Goal: Task Accomplishment & Management: Manage account settings

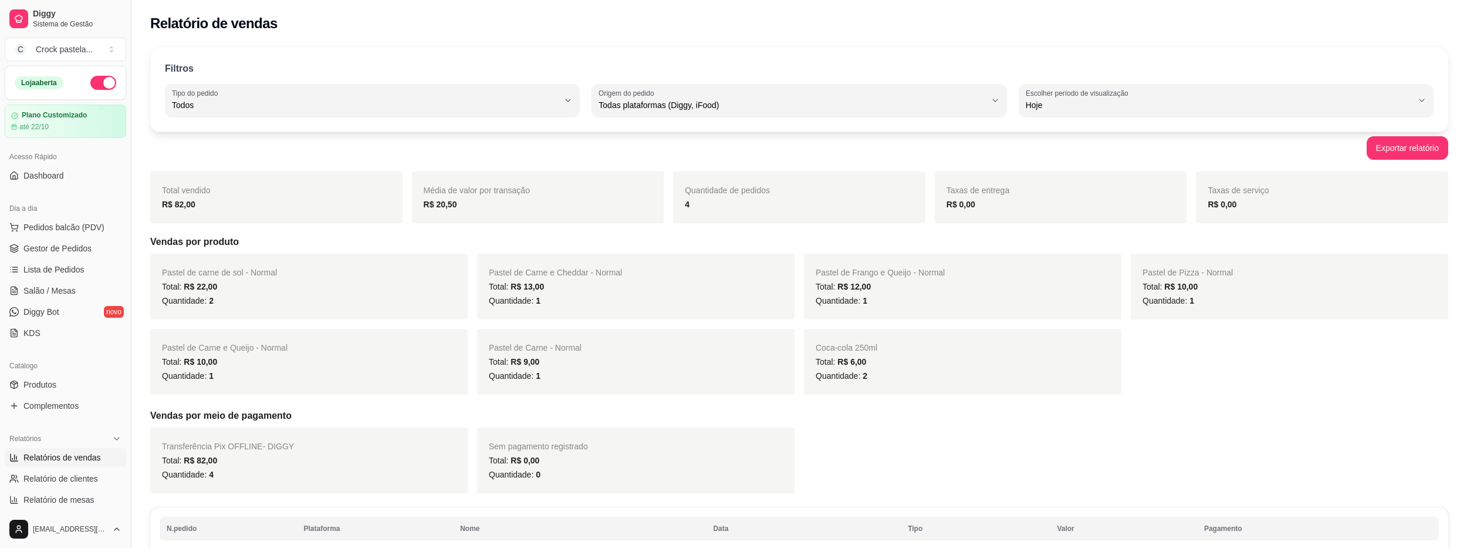
select select "ALL"
select select "0"
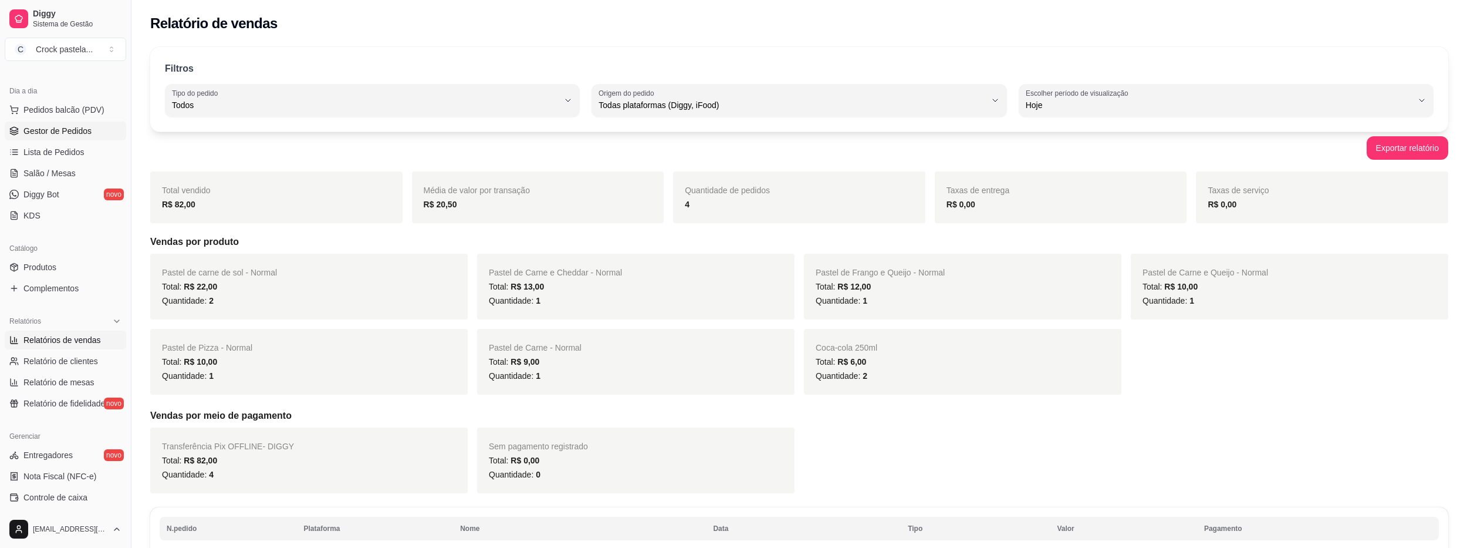
click at [67, 132] on span "Gestor de Pedidos" at bounding box center [57, 131] width 68 height 12
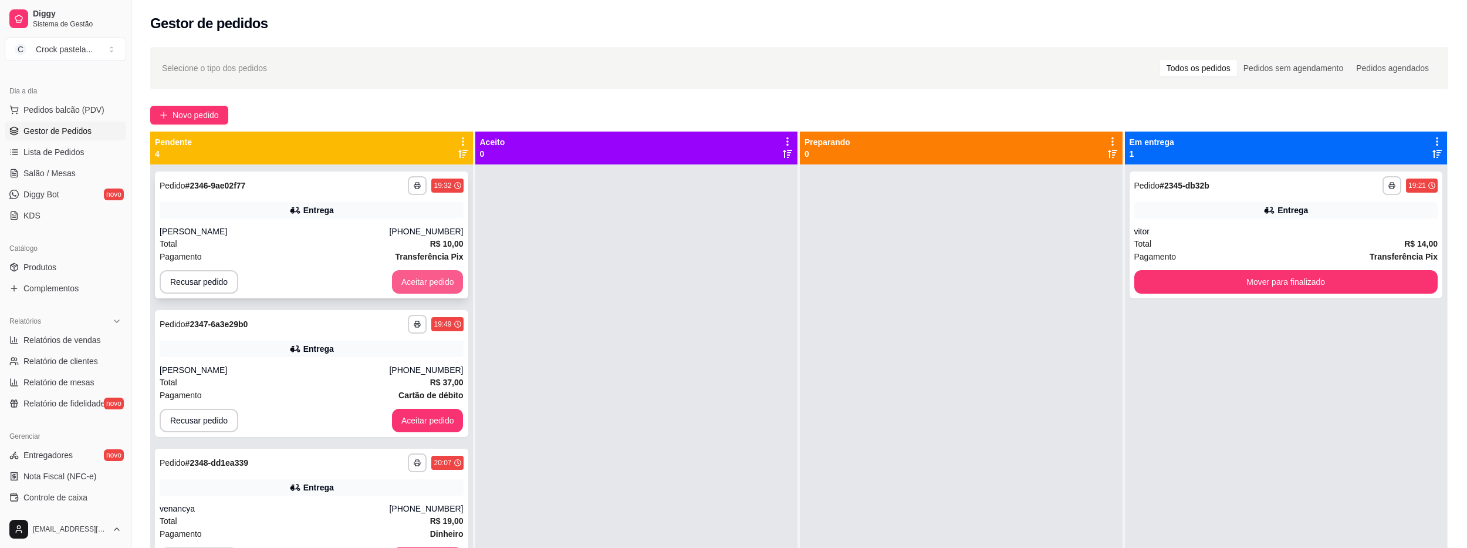
click at [396, 279] on button "Aceitar pedido" at bounding box center [428, 281] width 72 height 23
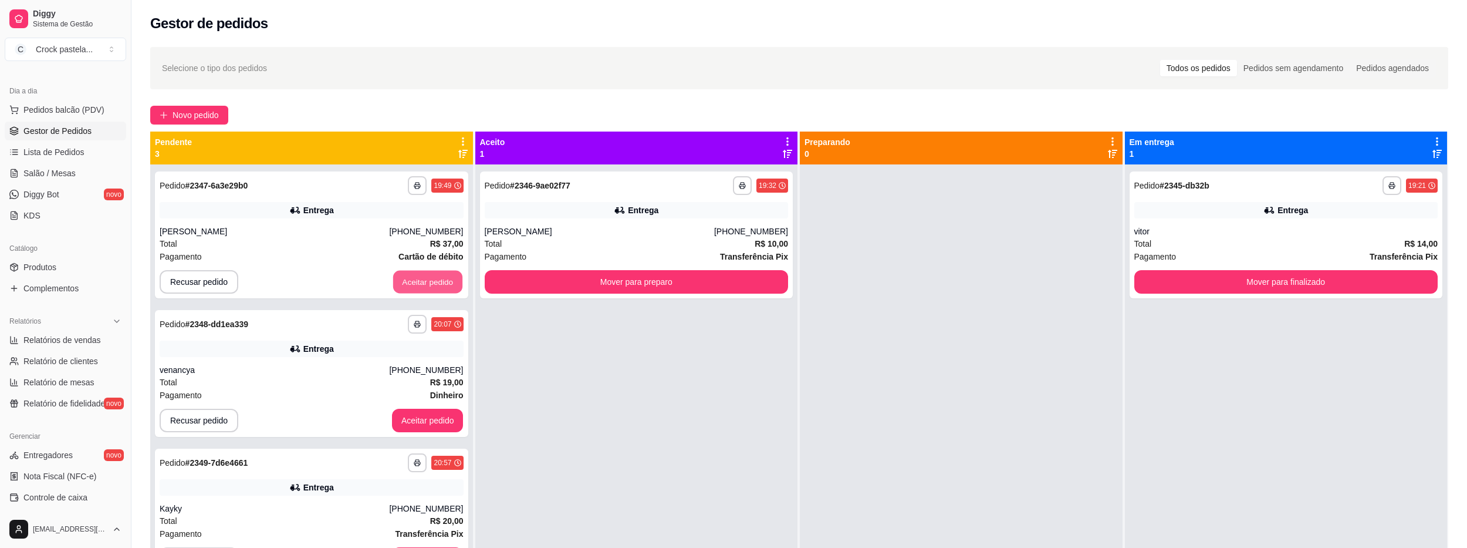
click at [396, 279] on button "Aceitar pedido" at bounding box center [427, 282] width 69 height 23
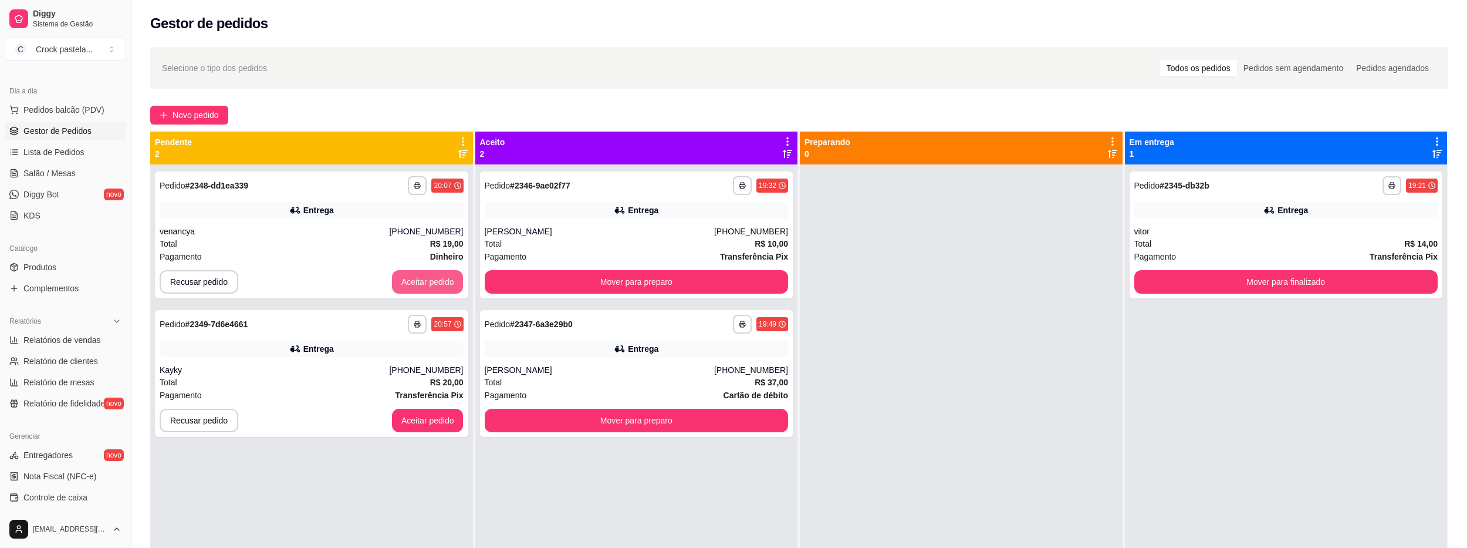
click at [396, 278] on button "Aceitar pedido" at bounding box center [428, 281] width 72 height 23
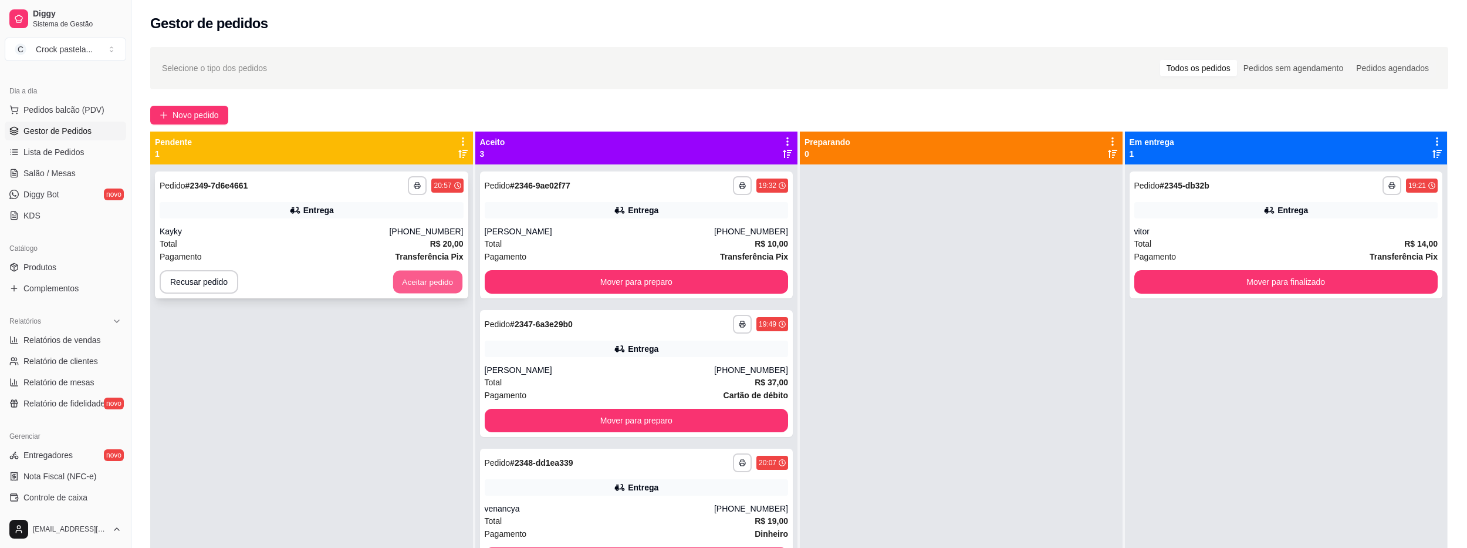
click at [413, 281] on button "Aceitar pedido" at bounding box center [427, 282] width 69 height 23
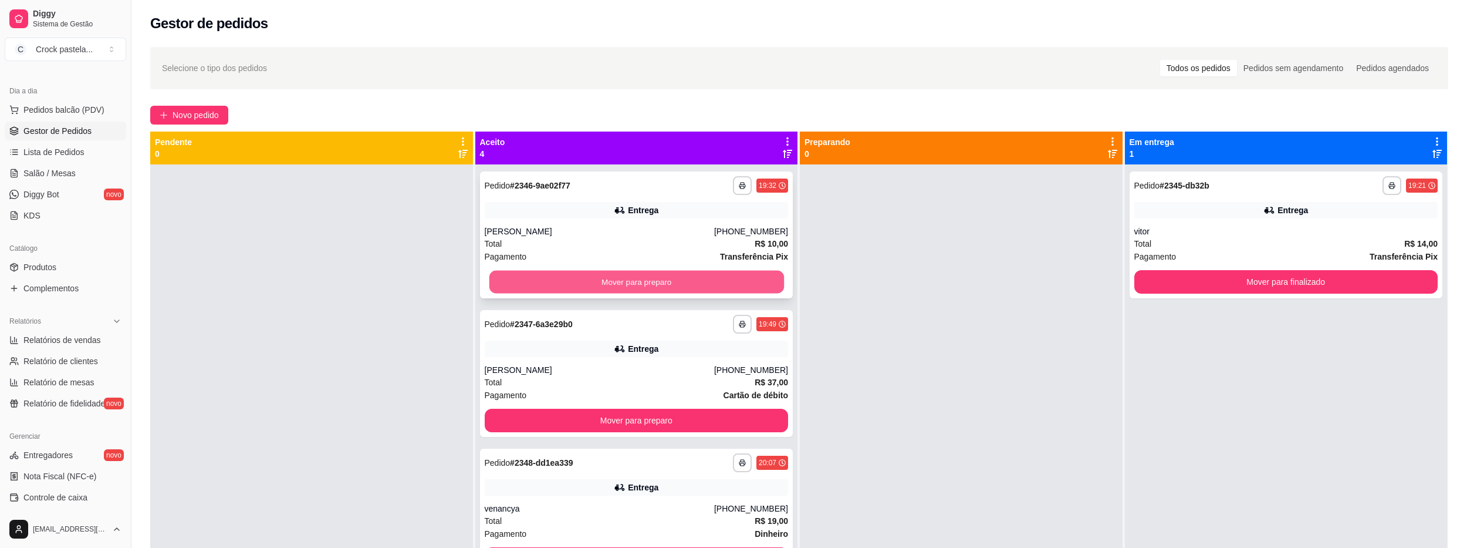
click at [697, 273] on button "Mover para preparo" at bounding box center [636, 282] width 295 height 23
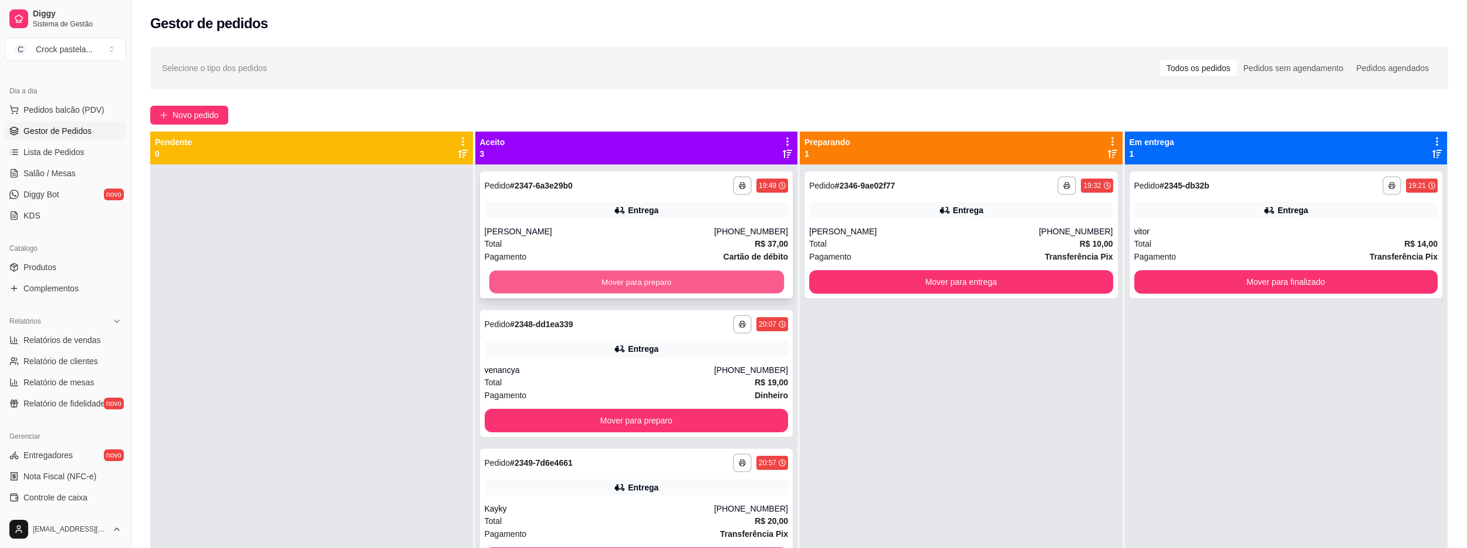
click at [701, 285] on button "Mover para preparo" at bounding box center [636, 282] width 295 height 23
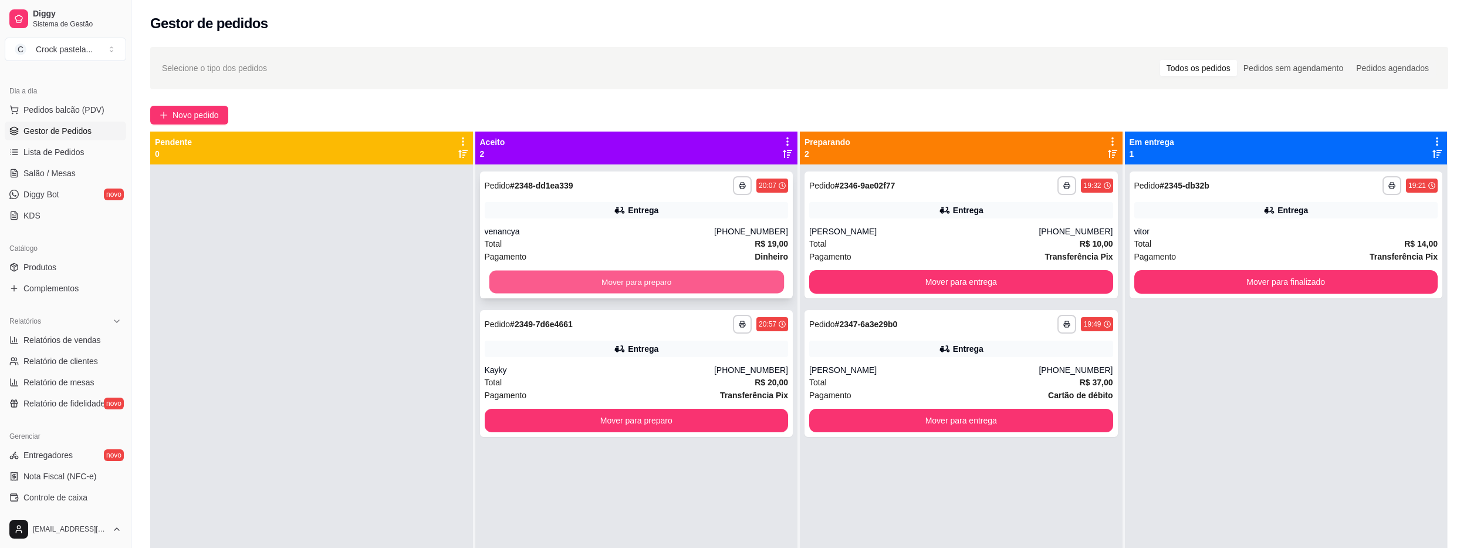
click at [702, 280] on button "Mover para preparo" at bounding box center [636, 282] width 295 height 23
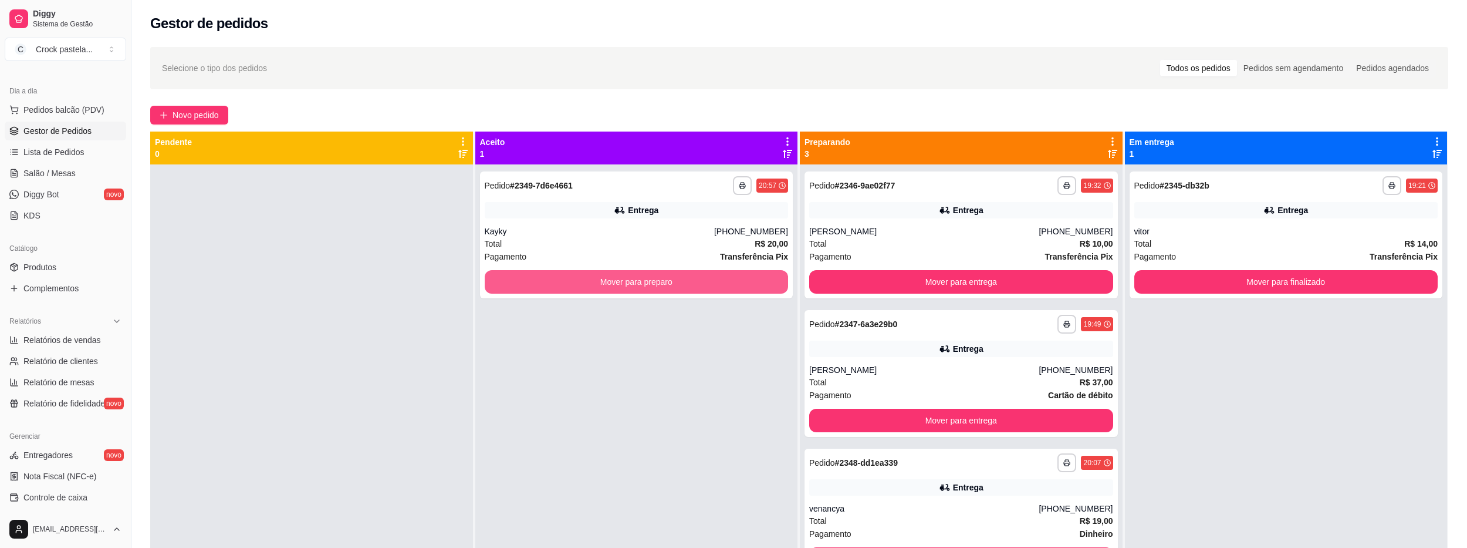
click at [702, 280] on button "Mover para preparo" at bounding box center [637, 281] width 304 height 23
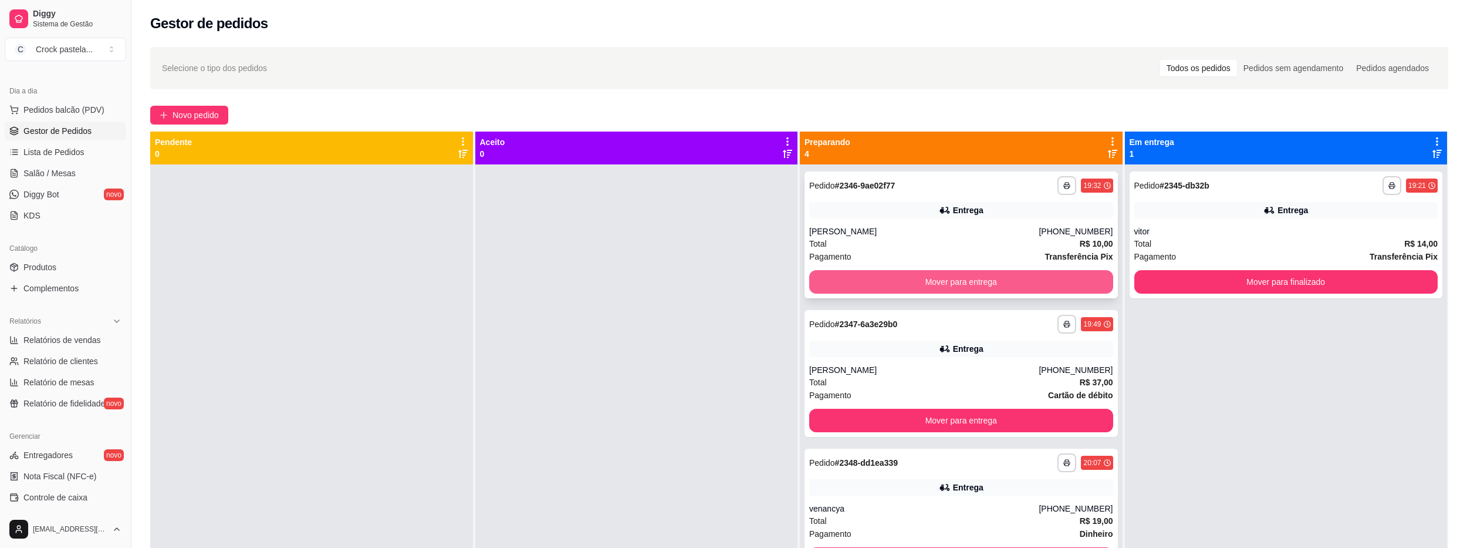
click at [1025, 274] on button "Mover para entrega" at bounding box center [961, 281] width 304 height 23
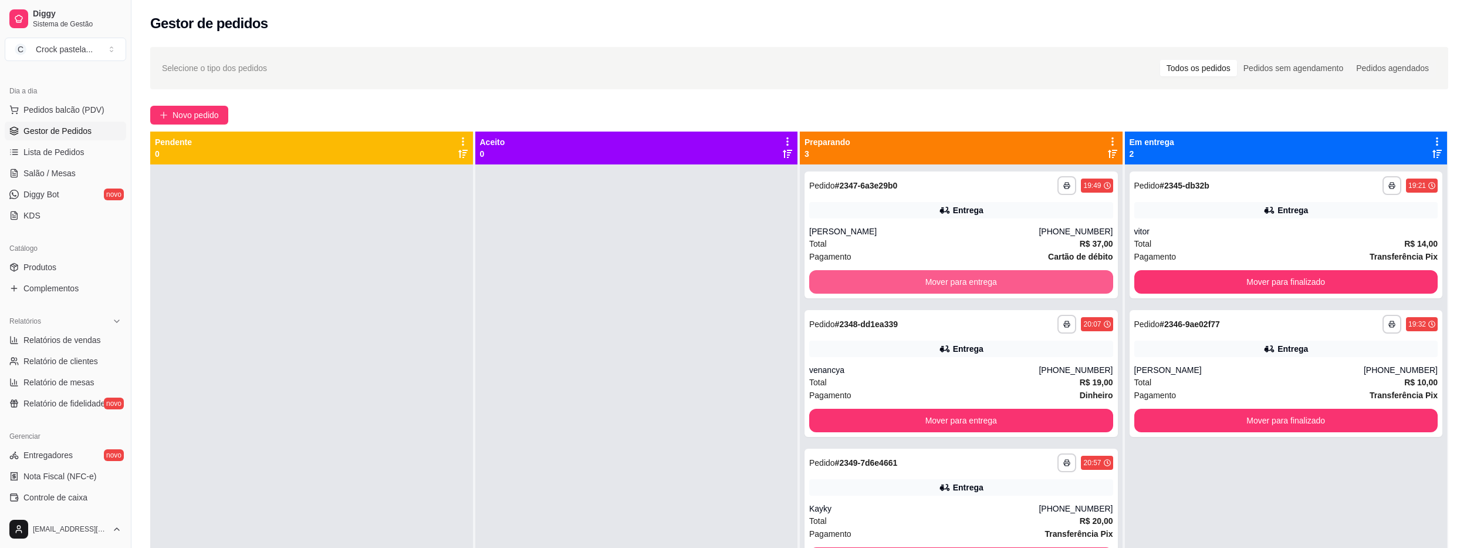
click at [1026, 279] on button "Mover para entrega" at bounding box center [961, 281] width 304 height 23
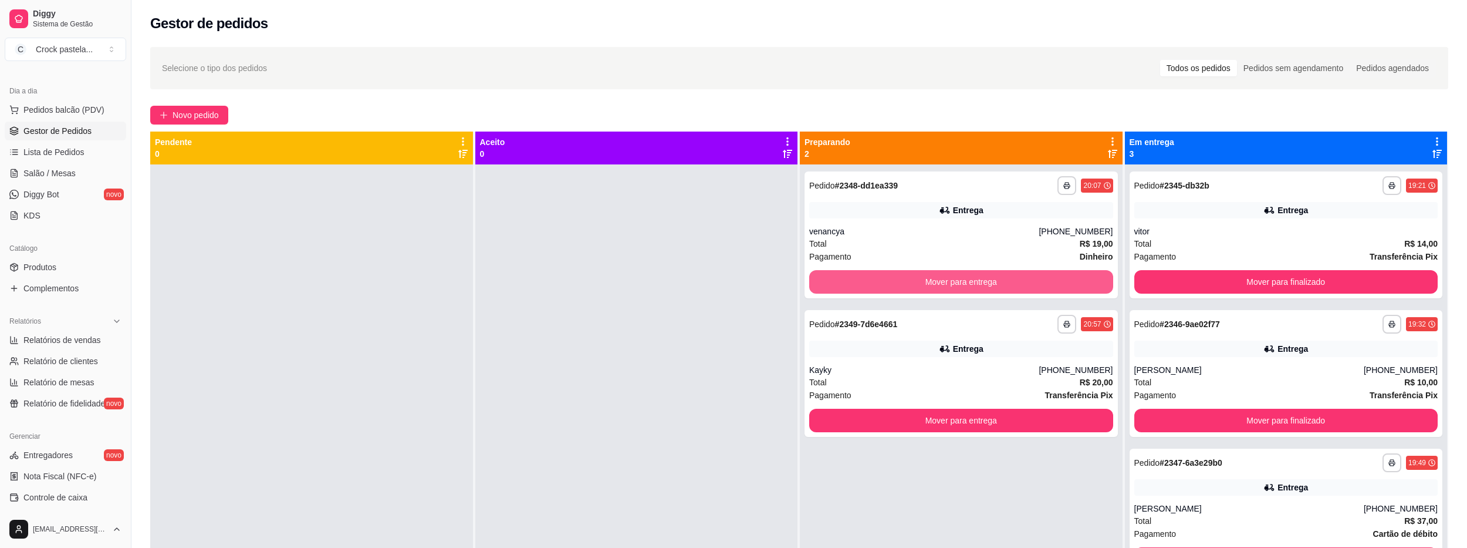
click at [1024, 278] on button "Mover para entrega" at bounding box center [961, 281] width 304 height 23
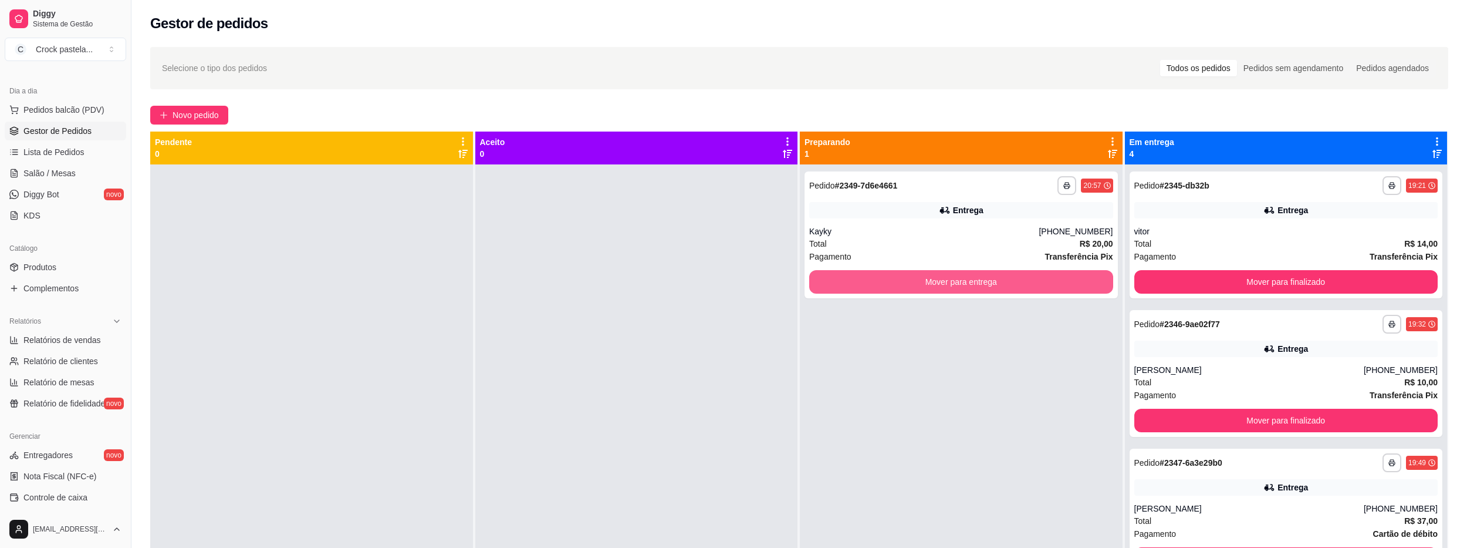
click at [1024, 278] on button "Mover para entrega" at bounding box center [961, 281] width 304 height 23
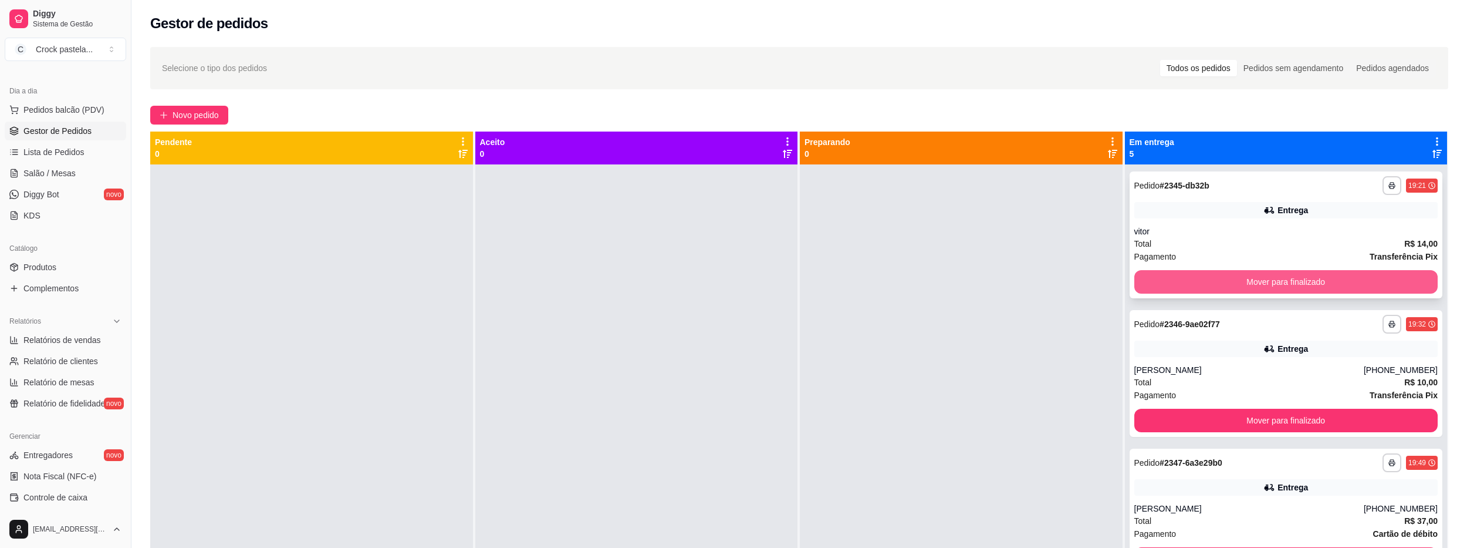
click at [1316, 281] on button "Mover para finalizado" at bounding box center [1287, 281] width 304 height 23
click at [1321, 279] on button "Mover para finalizado" at bounding box center [1286, 282] width 295 height 23
click at [1327, 281] on button "Mover para finalizado" at bounding box center [1286, 282] width 295 height 23
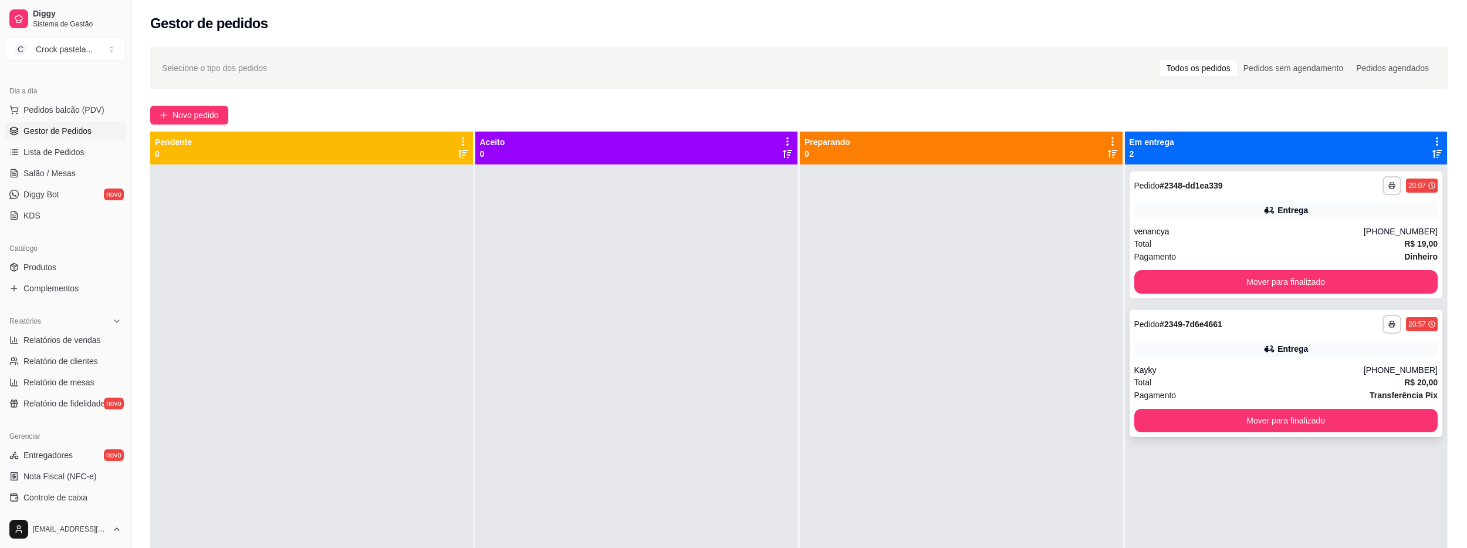
click at [1318, 376] on div "Total R$ 20,00" at bounding box center [1287, 382] width 304 height 13
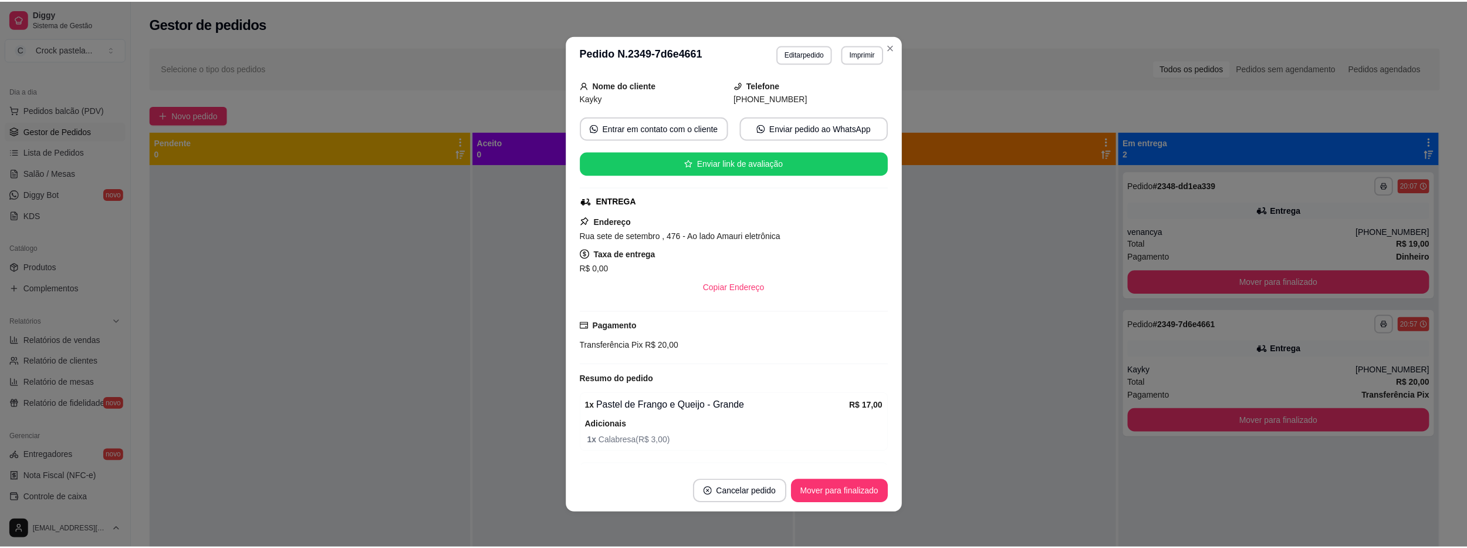
scroll to position [139, 0]
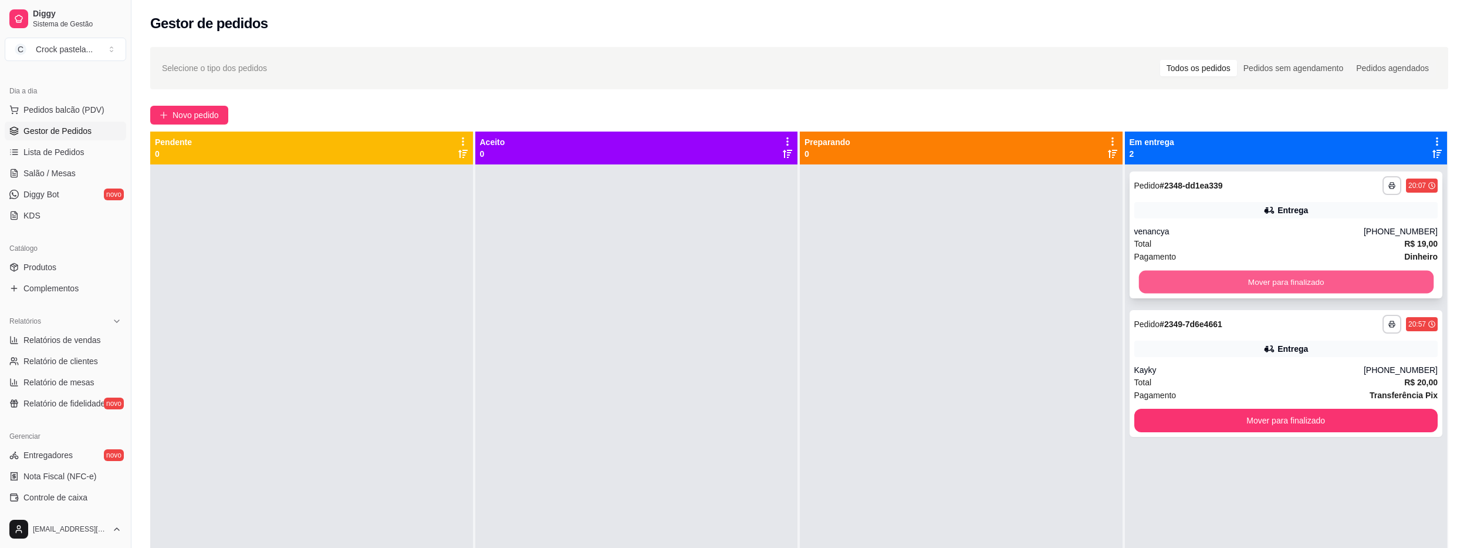
click at [1313, 274] on button "Mover para finalizado" at bounding box center [1286, 282] width 295 height 23
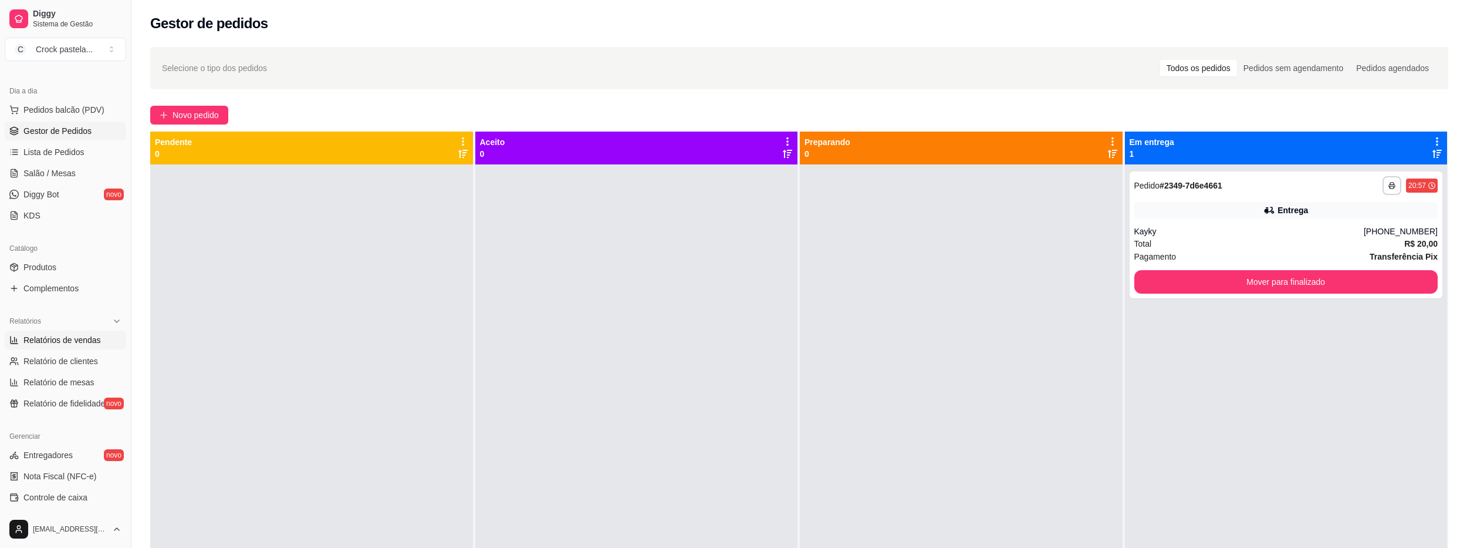
click at [85, 345] on span "Relatórios de vendas" at bounding box center [61, 340] width 77 height 12
select select "ALL"
select select "0"
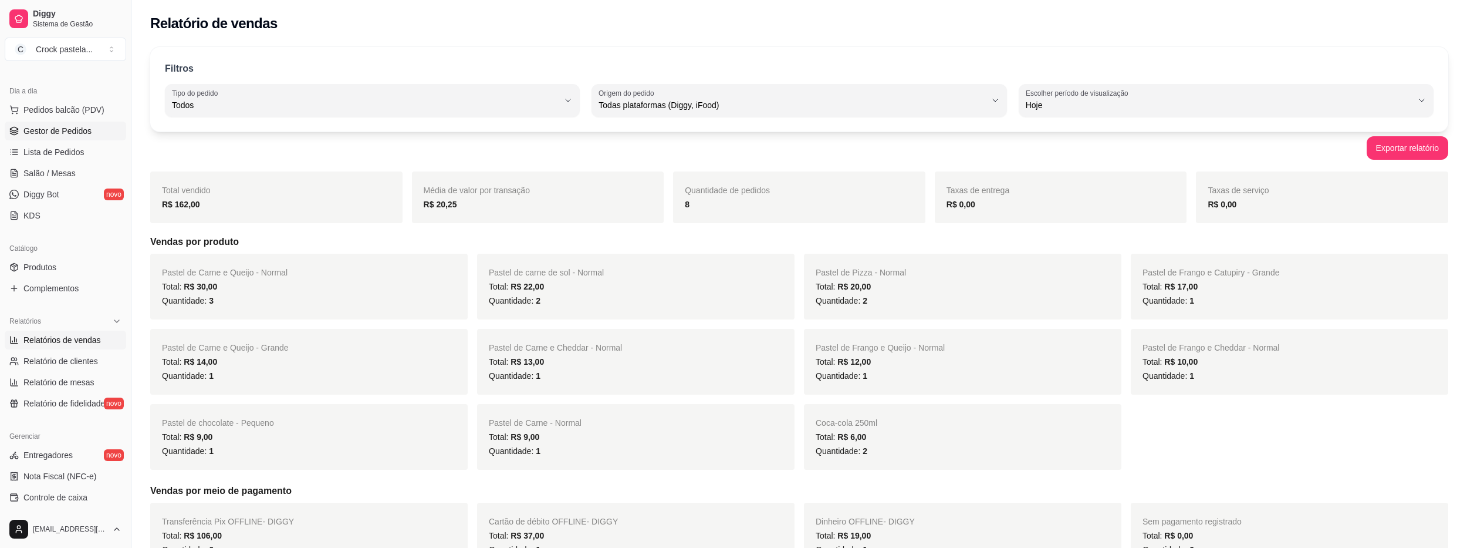
click at [56, 135] on span "Gestor de Pedidos" at bounding box center [57, 131] width 68 height 12
